Goal: Task Accomplishment & Management: Complete application form

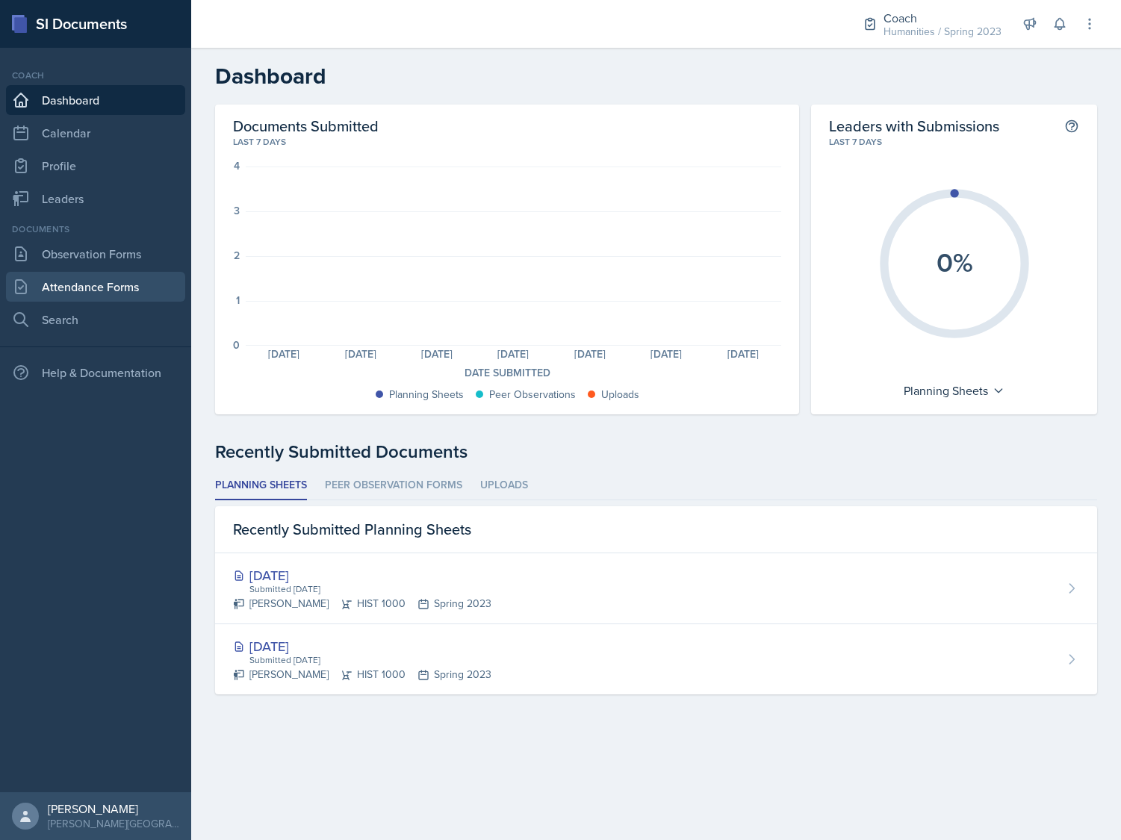
click at [57, 286] on link "Attendance Forms" at bounding box center [95, 287] width 179 height 30
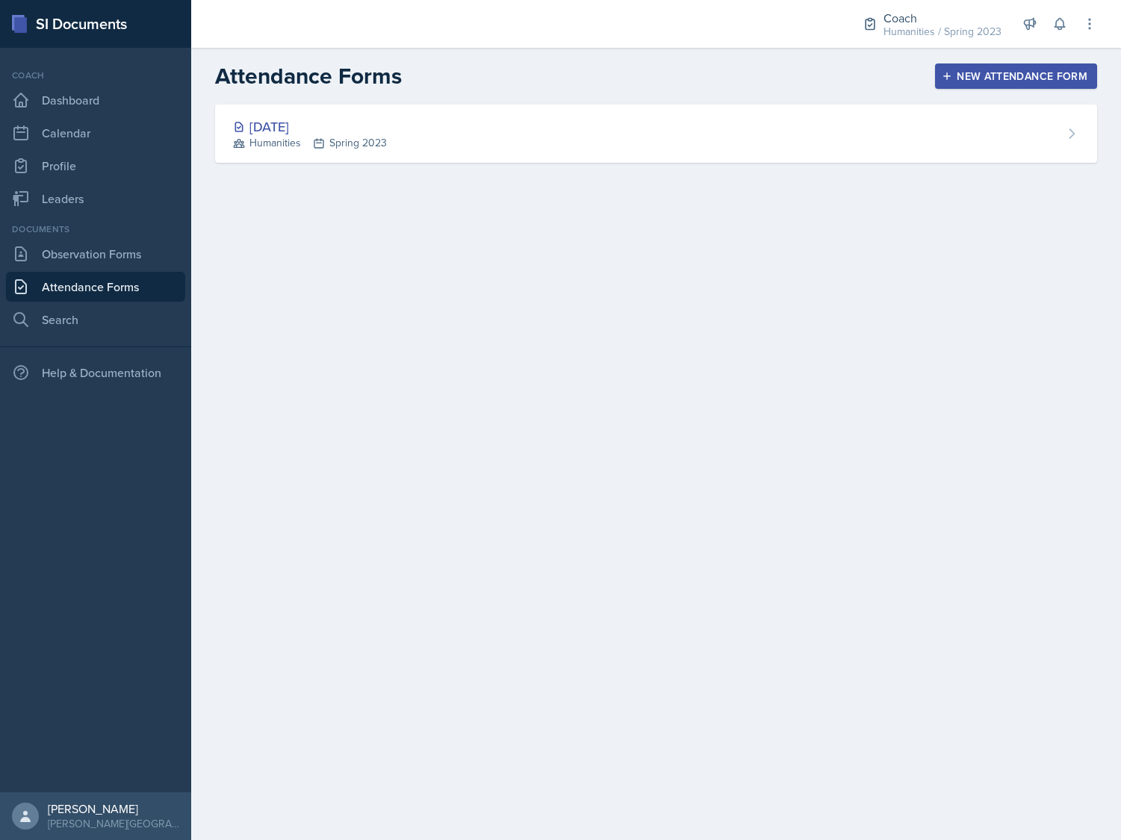
click at [980, 87] on button "New Attendance Form" at bounding box center [1016, 75] width 162 height 25
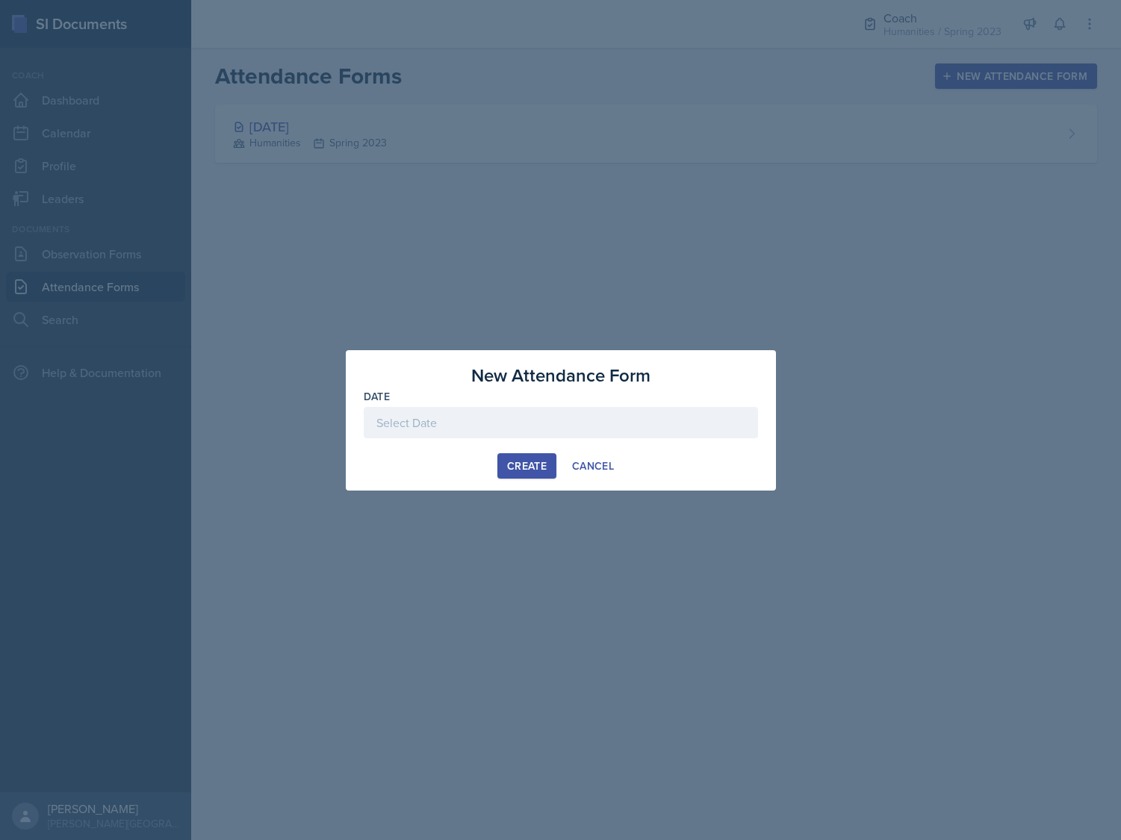
click at [519, 417] on div at bounding box center [561, 422] width 394 height 31
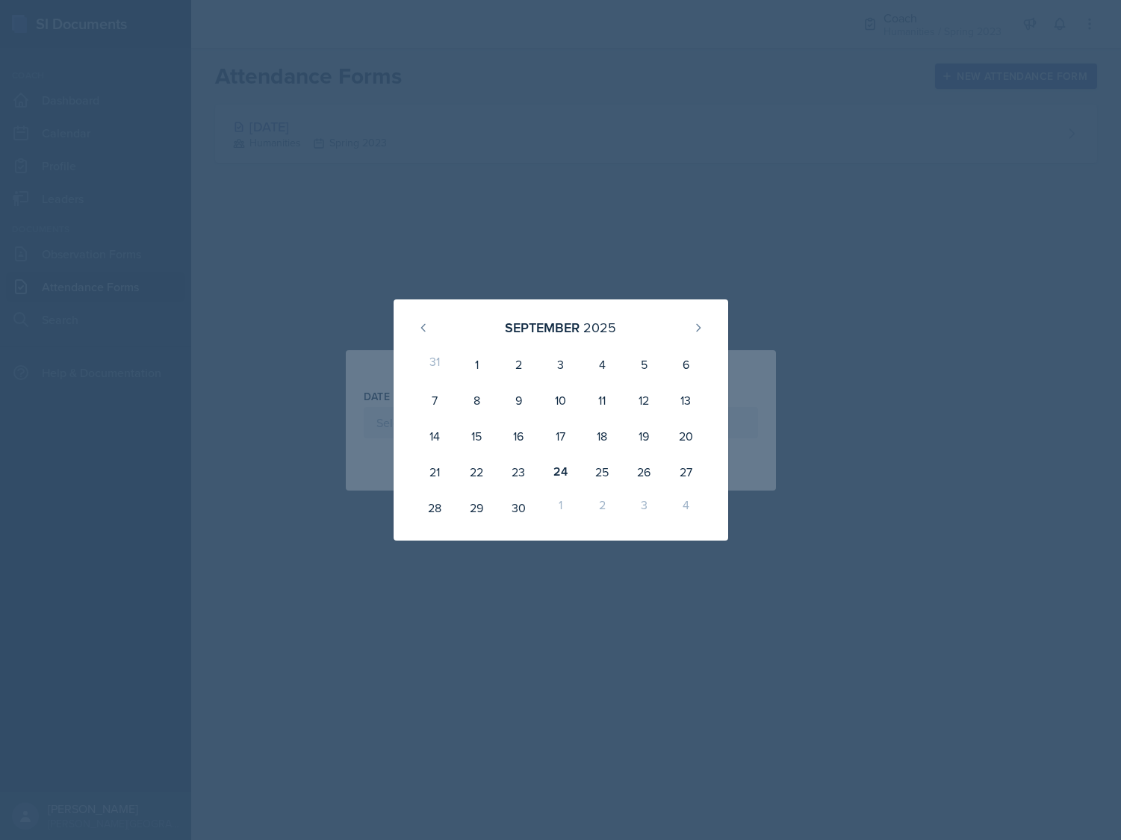
click at [360, 268] on div at bounding box center [560, 420] width 1121 height 840
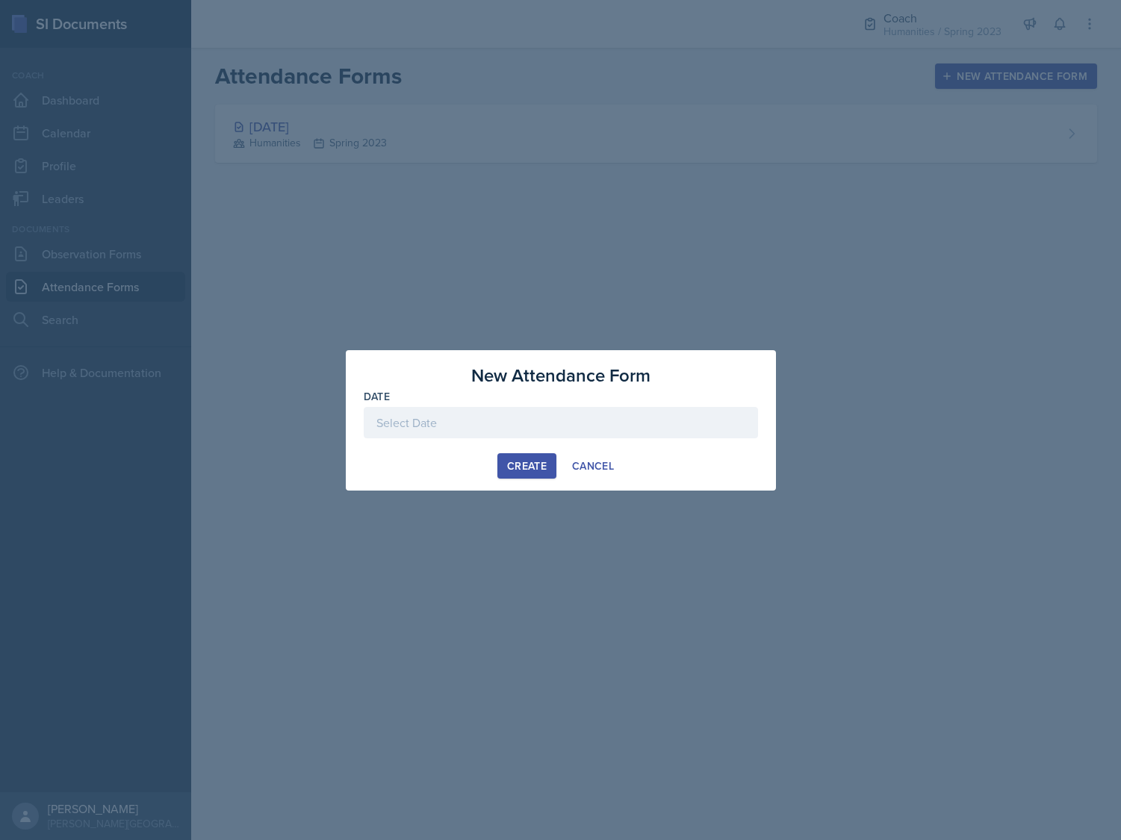
drag, startPoint x: 337, startPoint y: 190, endPoint x: 331, endPoint y: 175, distance: 16.1
click at [337, 189] on div at bounding box center [560, 420] width 1121 height 840
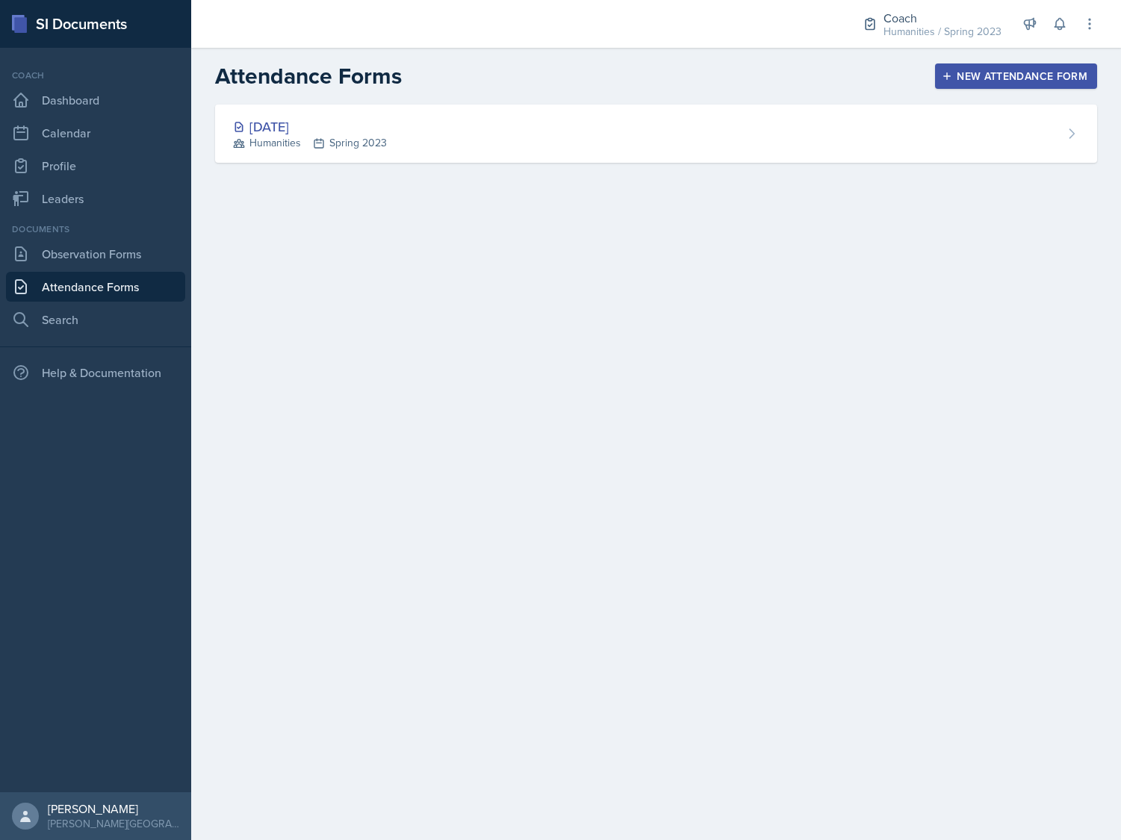
click at [325, 167] on div "[DATE] Humanities Spring 2023 New Attendance Form Date [DATE] 31 1 2 3 4 5 6 7 …" at bounding box center [655, 152] width 929 height 94
click at [318, 124] on div "[DATE]" at bounding box center [310, 126] width 154 height 20
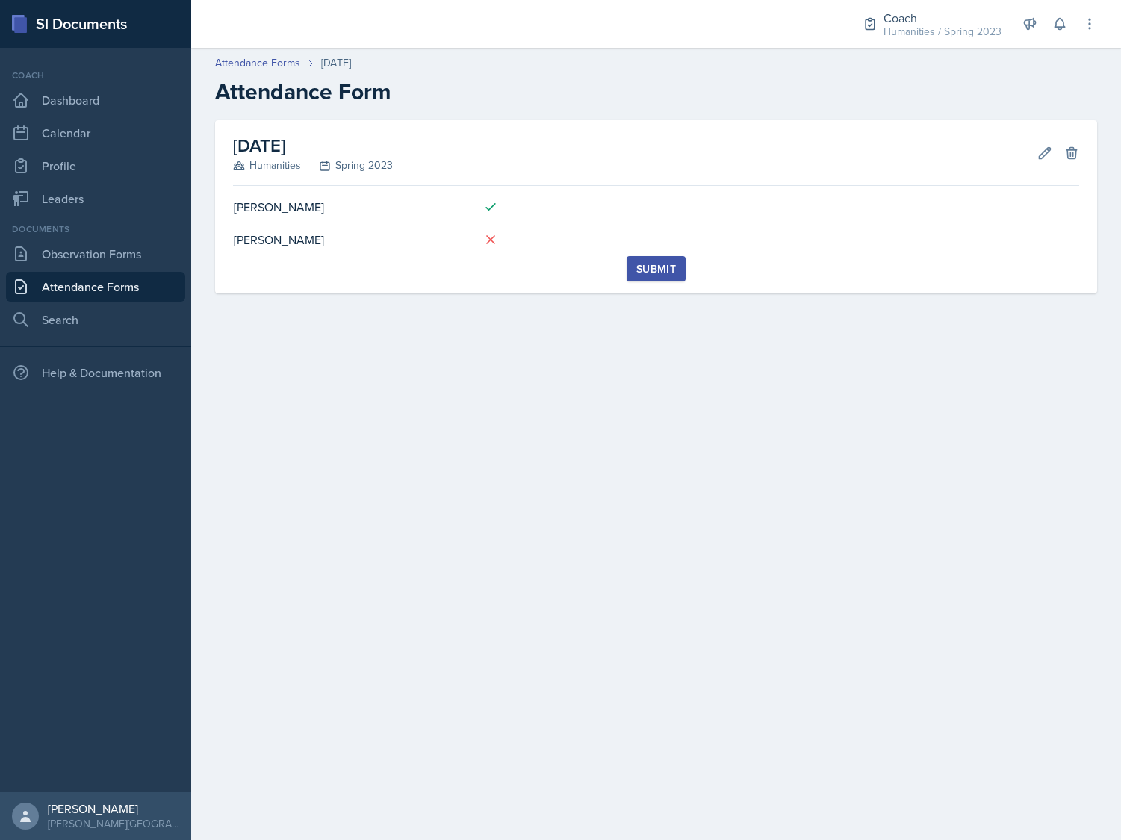
click at [658, 268] on div "Submit" at bounding box center [656, 269] width 40 height 12
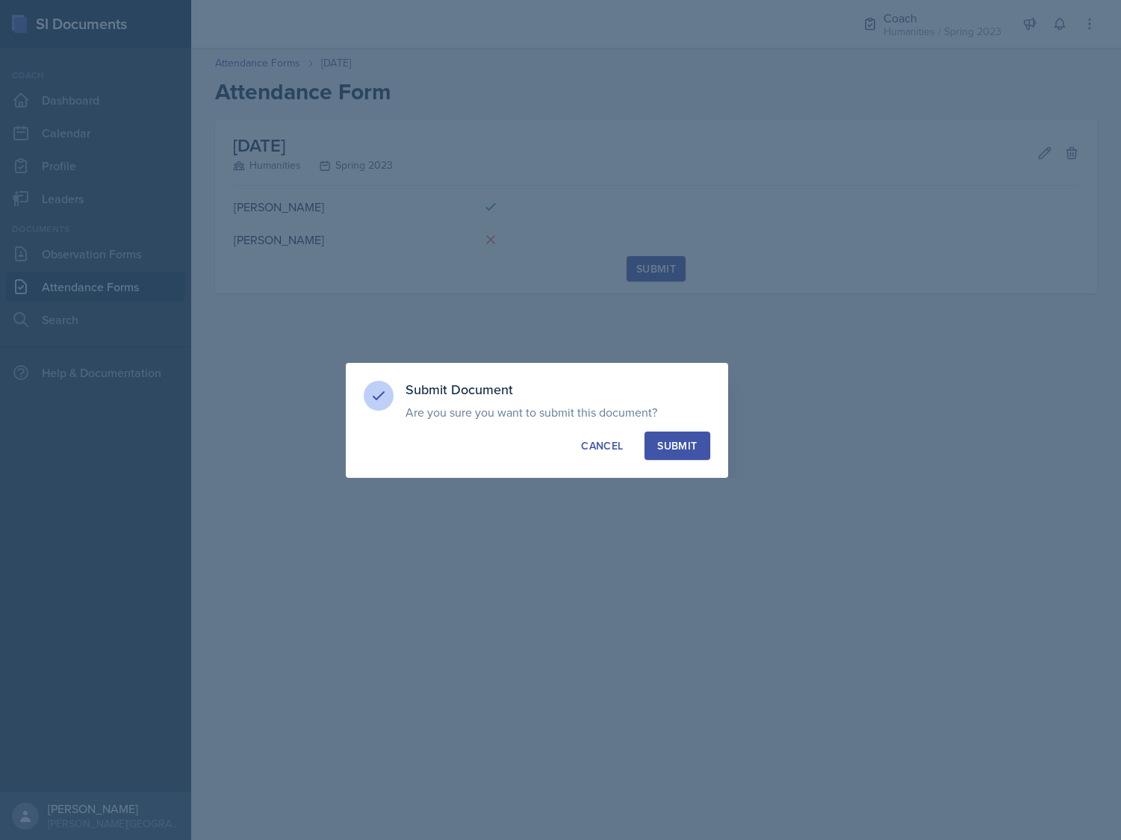
click at [678, 439] on div "Submit" at bounding box center [677, 445] width 40 height 15
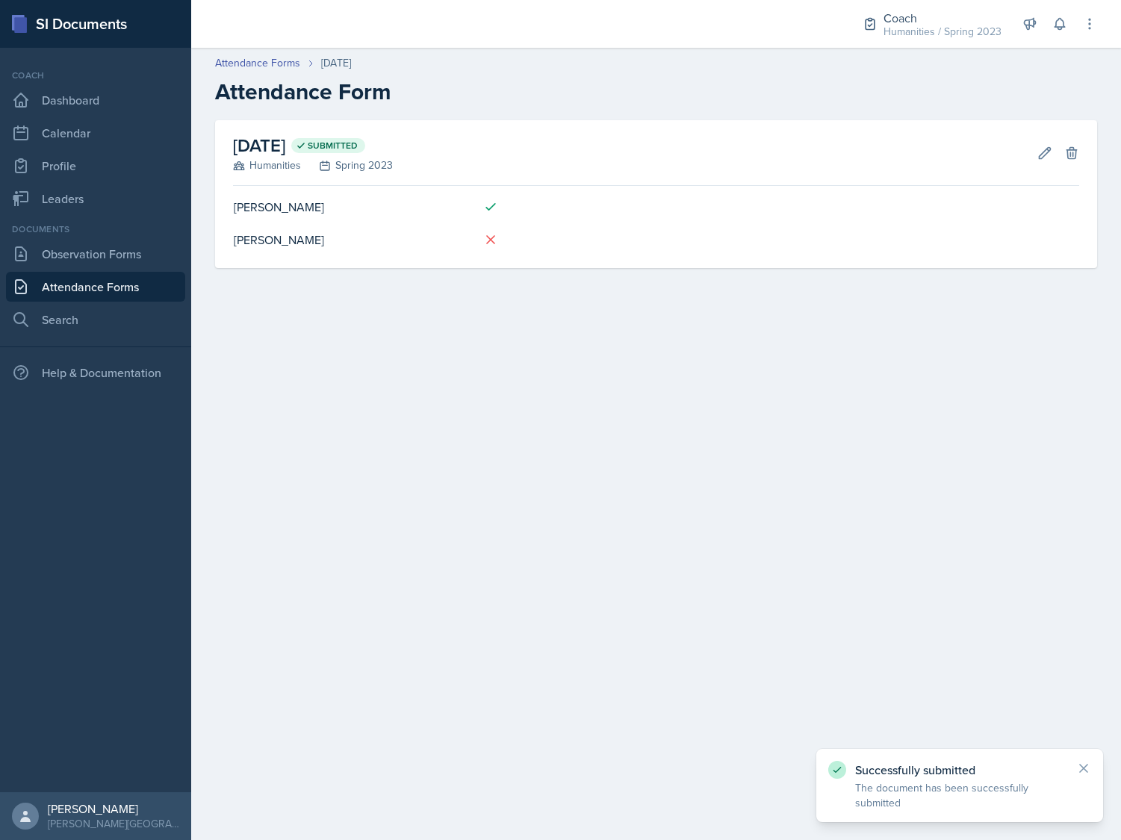
drag, startPoint x: 488, startPoint y: 305, endPoint x: 464, endPoint y: 268, distance: 44.1
click at [487, 303] on main "Attendance Forms [DATE] Attendance Form [DATE] Submitted Humanities Spring 2023…" at bounding box center [655, 444] width 929 height 792
click at [457, 216] on td "[PERSON_NAME]" at bounding box center [352, 206] width 238 height 33
click at [822, 193] on td at bounding box center [825, 206] width 508 height 33
click at [1043, 157] on icon at bounding box center [1044, 152] width 11 height 11
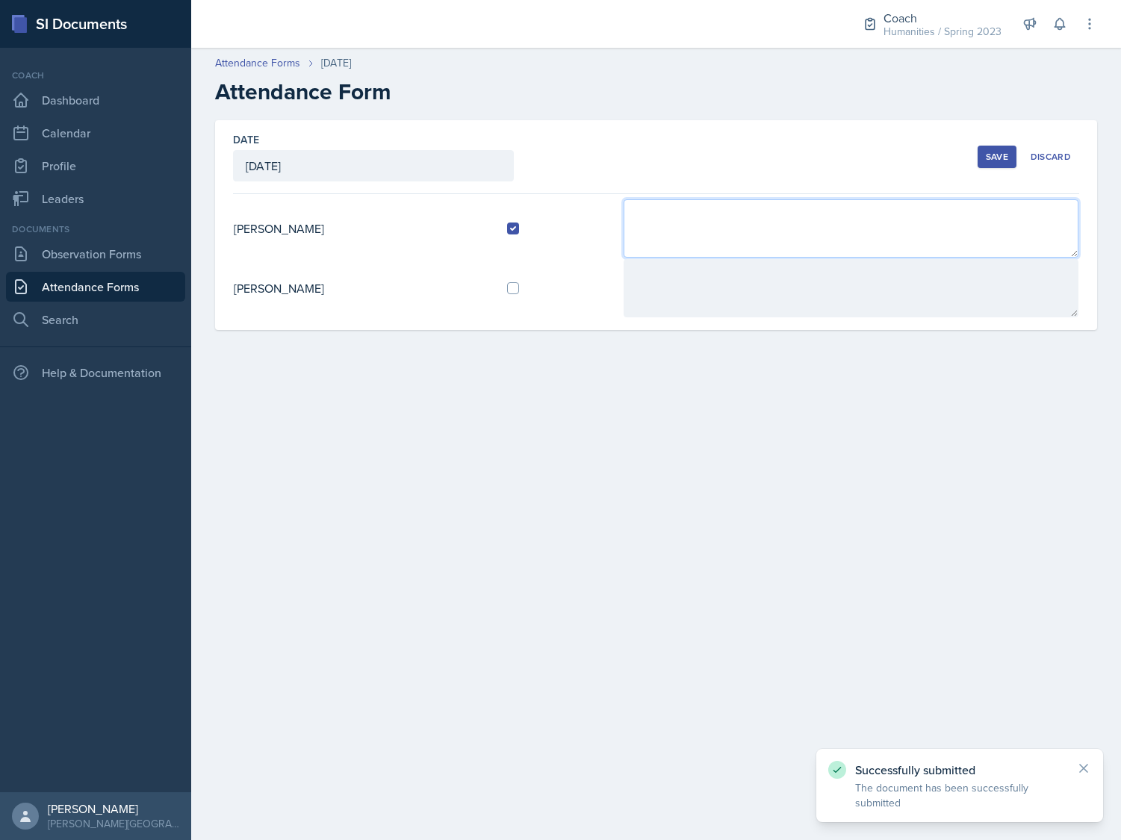
click at [908, 222] on textarea at bounding box center [850, 228] width 455 height 58
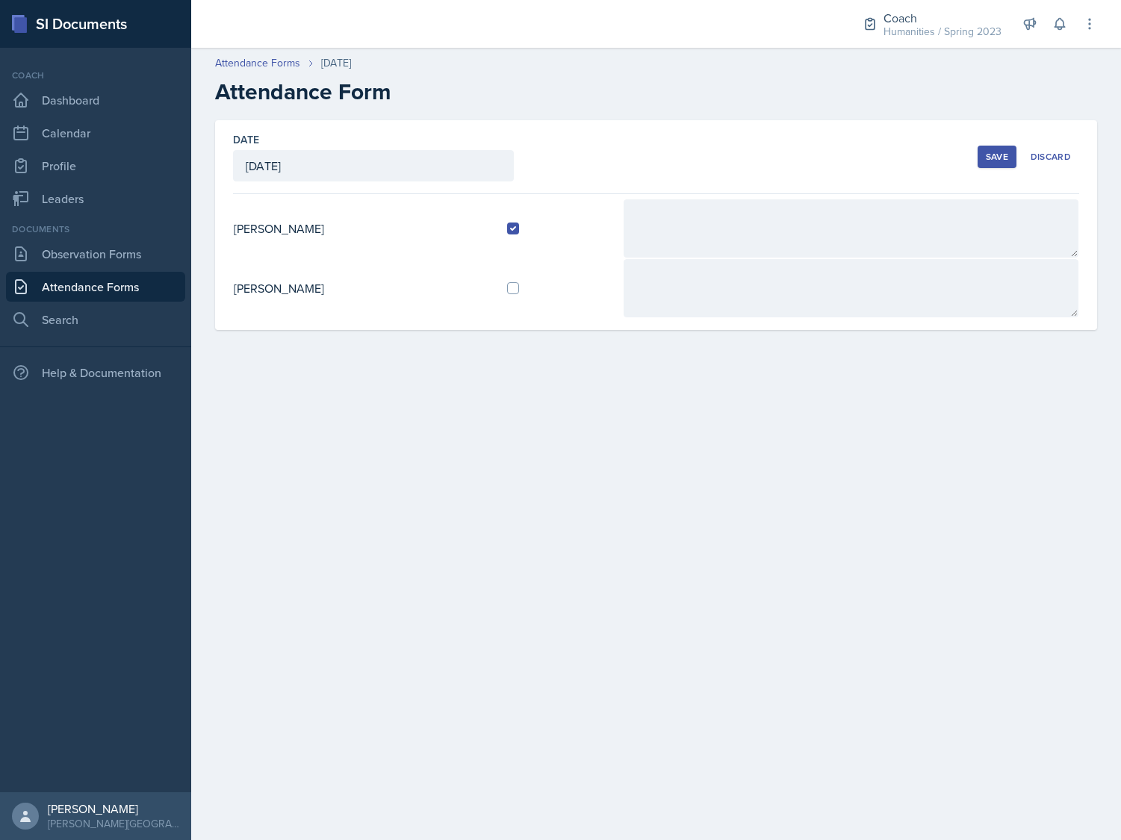
click at [764, 452] on main "Attendance Forms [DATE] Attendance Form Date [DATE] [DATE] 31 1 2 3 4 5 6 7 8 9…" at bounding box center [655, 444] width 929 height 792
click at [419, 98] on h2 "Attendance Form" at bounding box center [656, 91] width 882 height 27
click at [1054, 161] on div "Discard" at bounding box center [1050, 157] width 40 height 12
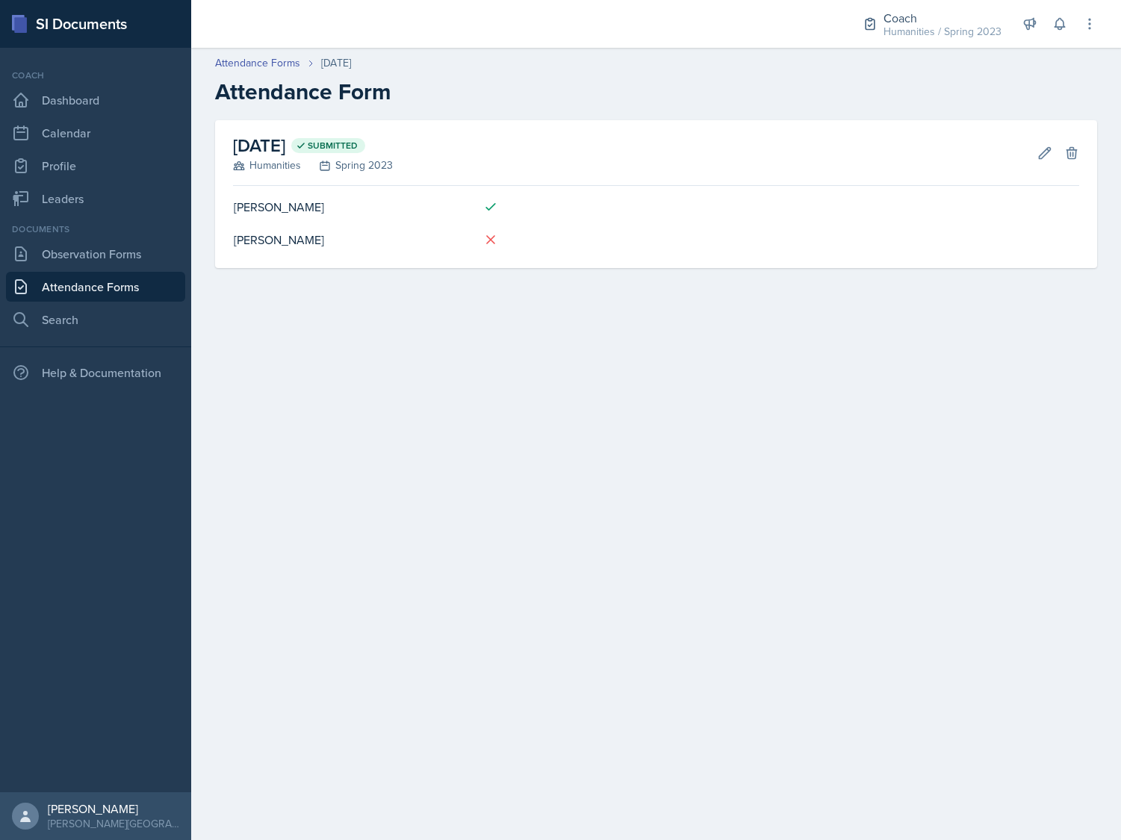
click at [532, 396] on main "Attendance Forms [DATE] Attendance Form [DATE] Submitted Humanities Spring 2023…" at bounding box center [655, 444] width 929 height 792
